Goal: Find specific page/section: Find specific page/section

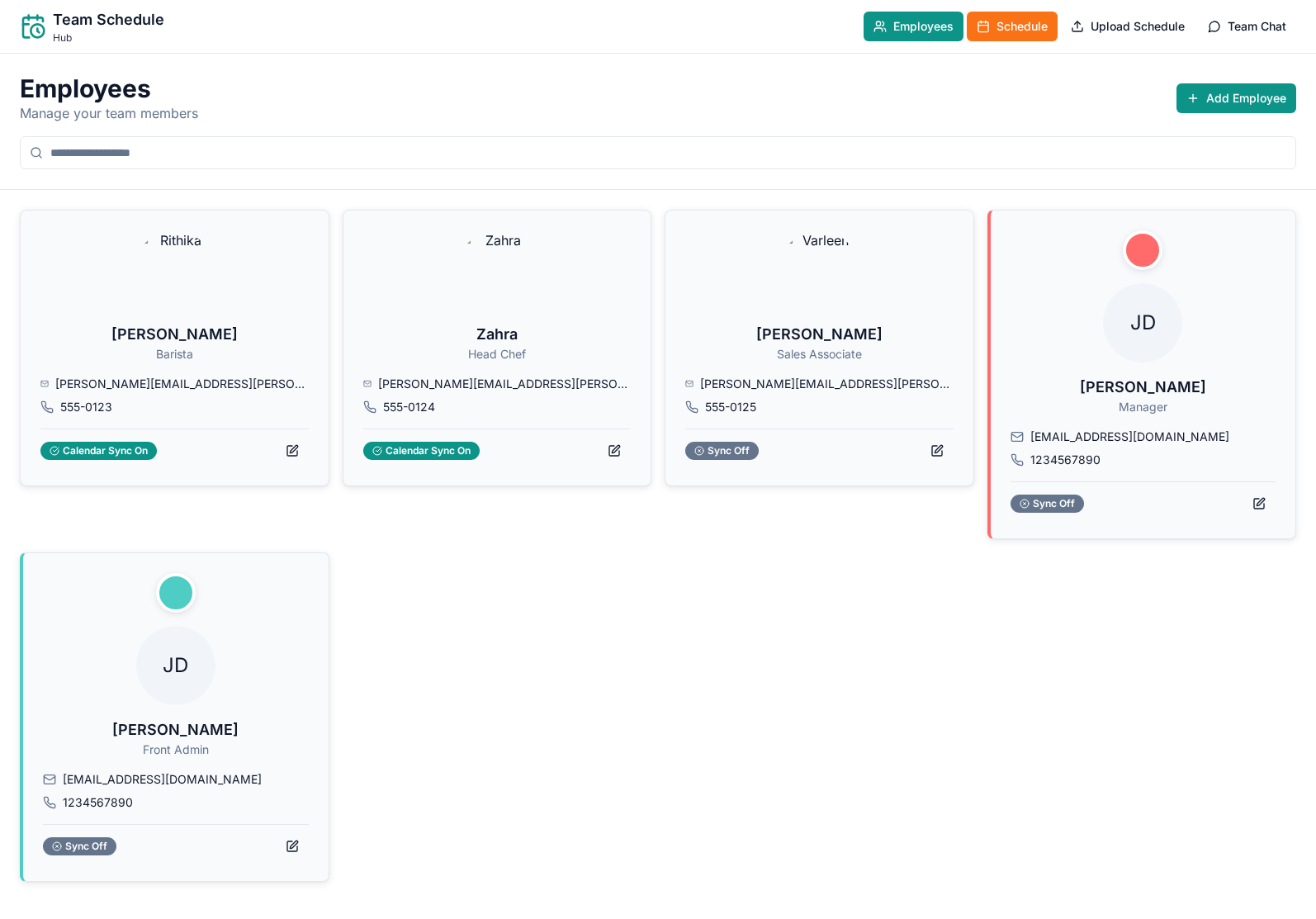
click at [1006, 37] on button "Schedule" at bounding box center [1012, 26] width 91 height 30
